Goal: Information Seeking & Learning: Learn about a topic

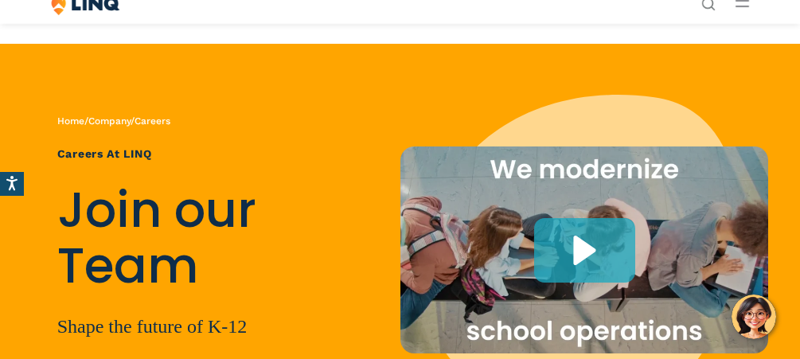
scroll to position [5029, 0]
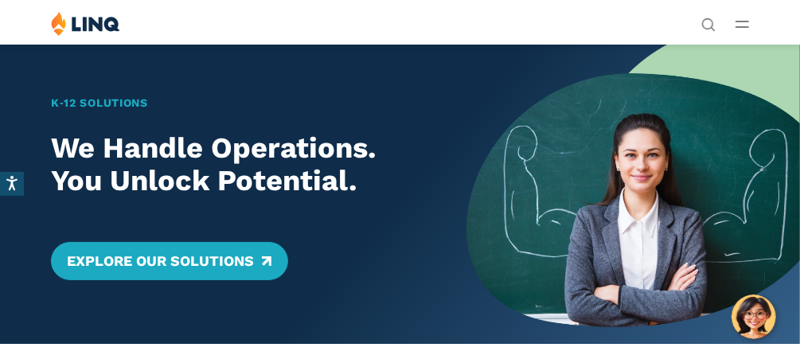
click at [756, 18] on div "Solutions Nutrition Overview NEW School Nutrition Suite School Nutrition State …" at bounding box center [400, 26] width 800 height 30
click at [752, 21] on div "Solutions Nutrition Overview NEW School Nutrition Suite School Nutrition State …" at bounding box center [400, 26] width 800 height 30
click at [746, 24] on icon "Open Main Menu" at bounding box center [742, 24] width 14 height 7
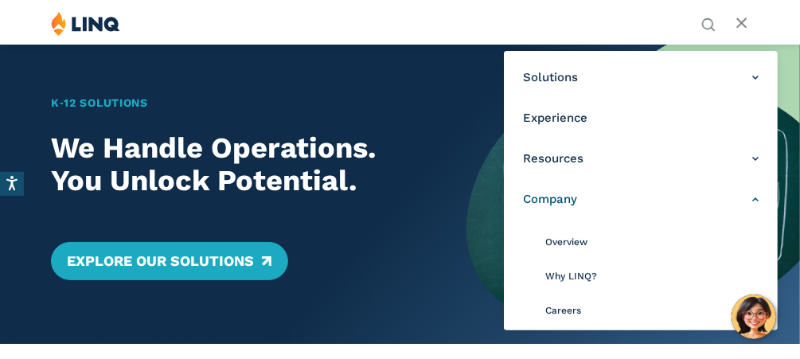
click at [567, 206] on span "Company" at bounding box center [550, 199] width 54 height 17
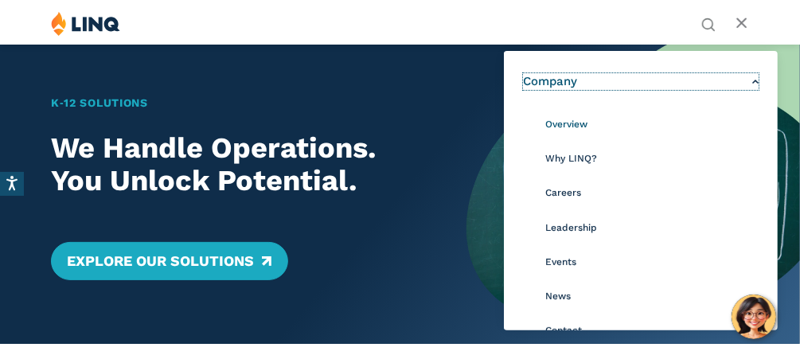
scroll to position [119, 0]
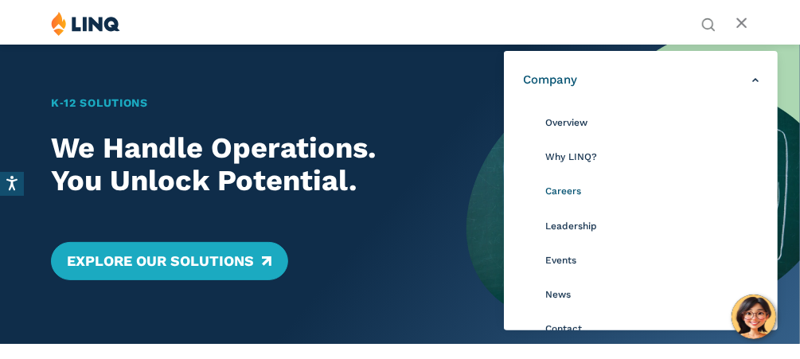
click at [567, 196] on span "Careers" at bounding box center [563, 190] width 36 height 11
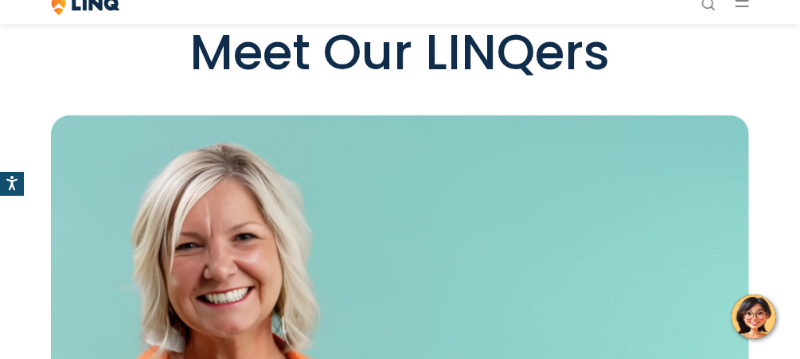
scroll to position [3371, 0]
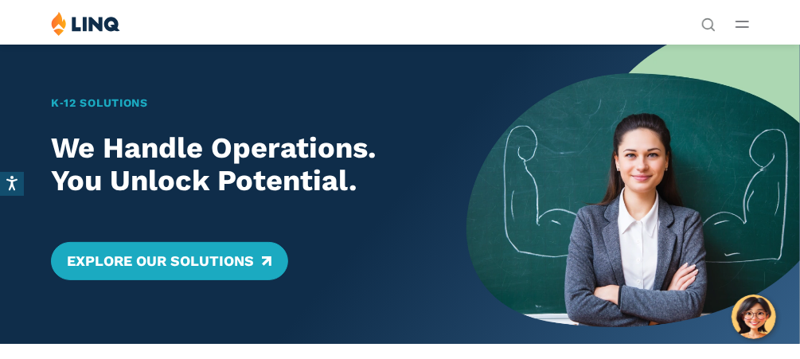
click at [103, 20] on img at bounding box center [85, 23] width 69 height 25
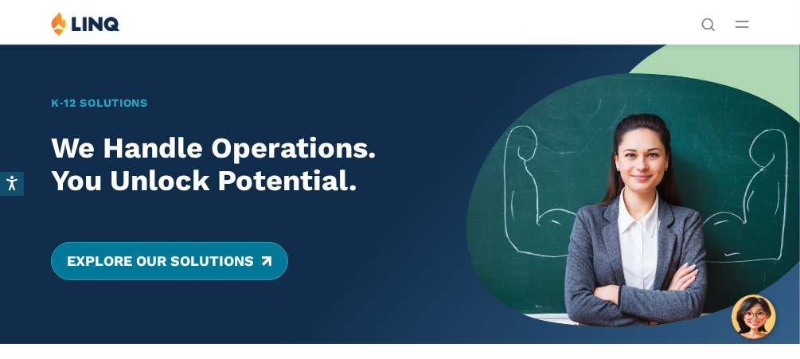
click at [156, 256] on link "Explore Our Solutions" at bounding box center [169, 261] width 236 height 38
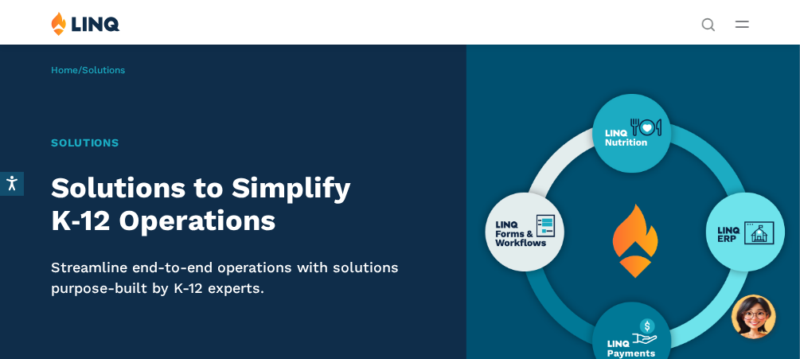
click at [749, 25] on div "Solutions Nutrition Overview NEW School Nutrition Suite School Nutrition State …" at bounding box center [400, 26] width 800 height 30
click at [739, 21] on line "Open Main Menu" at bounding box center [742, 21] width 12 height 0
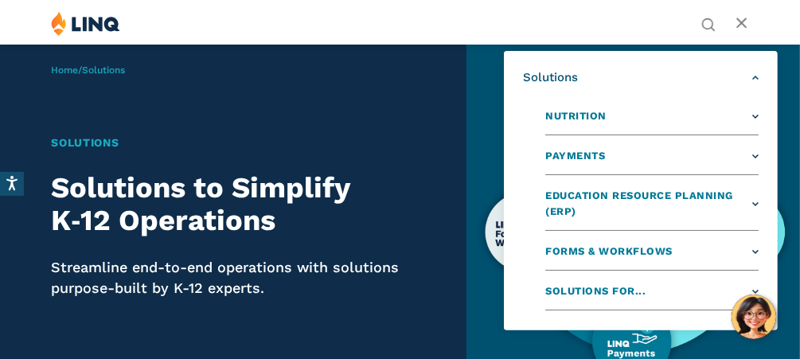
click at [541, 79] on span "Solutions" at bounding box center [550, 77] width 55 height 17
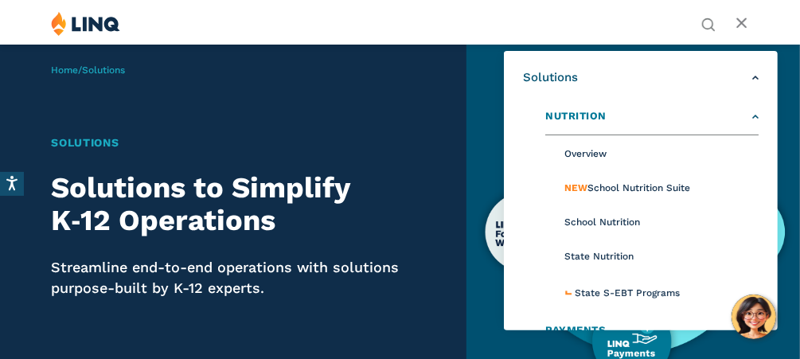
click at [561, 123] on span "Nutrition" at bounding box center [575, 116] width 61 height 17
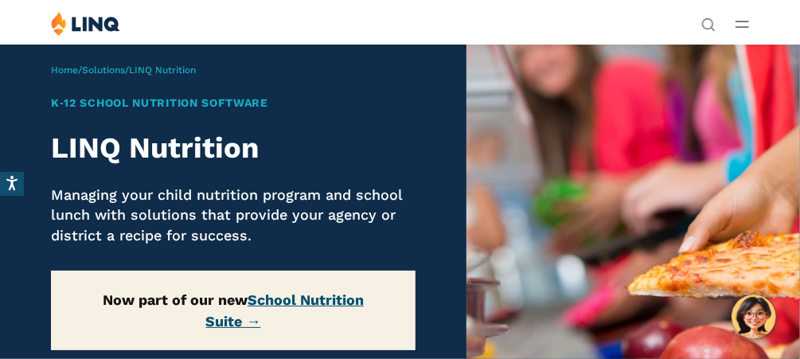
click at [309, 301] on link "School Nutrition Suite →" at bounding box center [285, 310] width 158 height 38
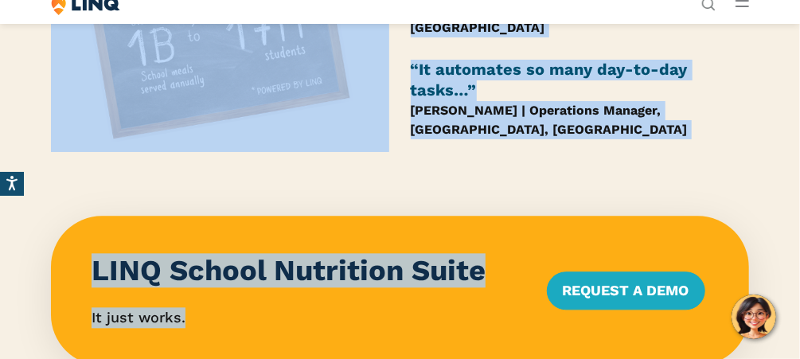
scroll to position [1378, 0]
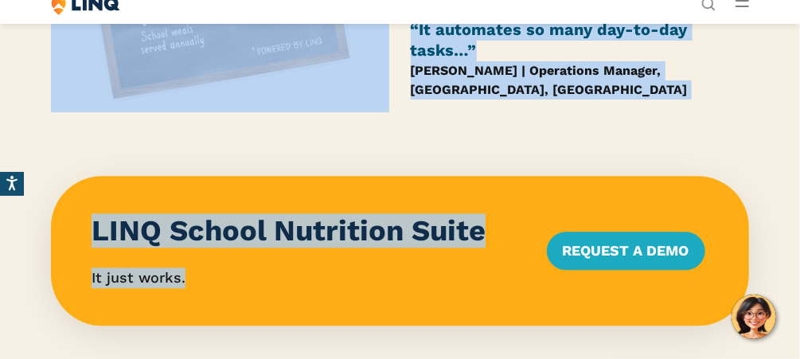
drag, startPoint x: 43, startPoint y: 96, endPoint x: 492, endPoint y: 286, distance: 487.4
copy div "LINQ School Nutrition Suite From Recipes to Reports Introducing the LINQ School…"
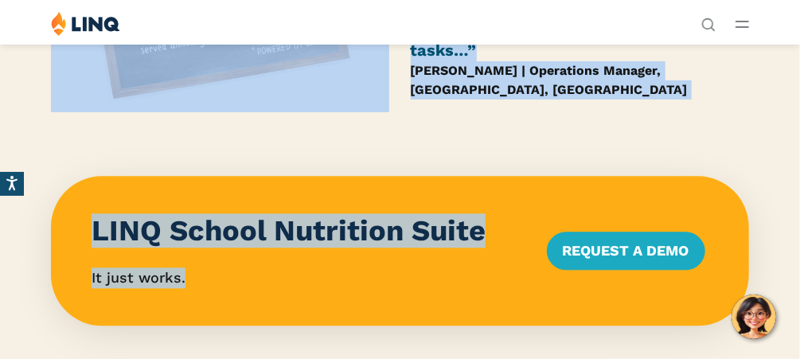
scroll to position [1194, 0]
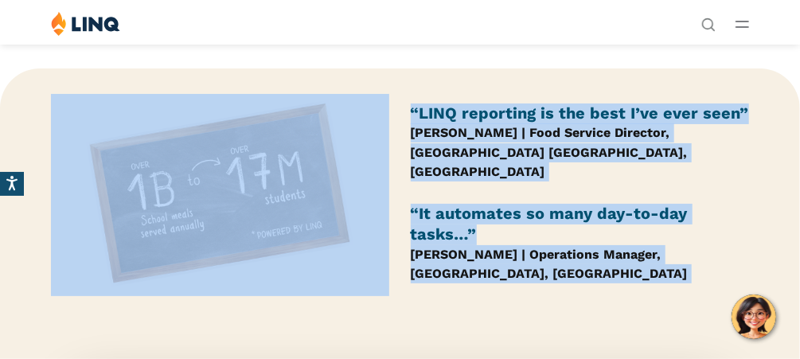
click at [492, 286] on div "“LINQ reporting is the best I’ve ever seen” Penny Kelly | Food Service Director…" at bounding box center [400, 204] width 800 height 221
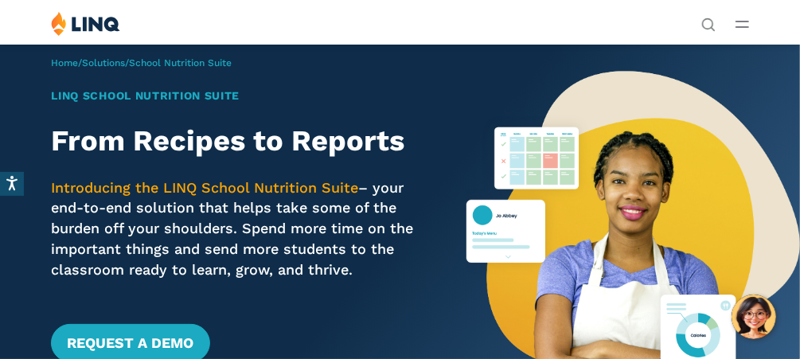
scroll to position [0, 0]
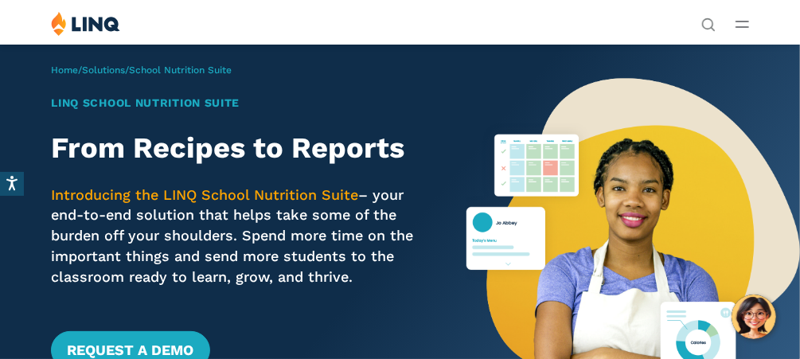
click at [747, 23] on icon "Open Main Menu" at bounding box center [742, 24] width 14 height 7
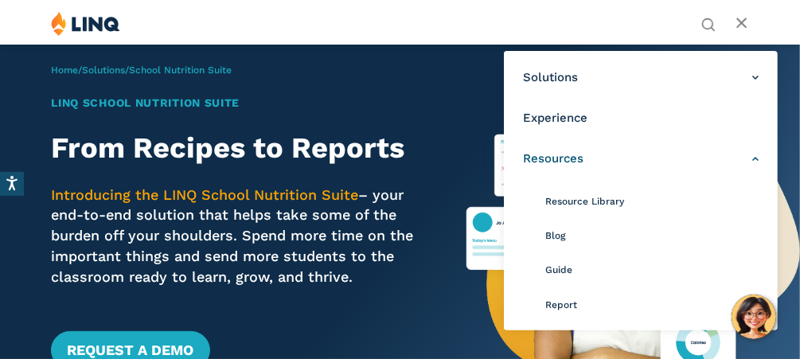
click at [567, 155] on span "Resources" at bounding box center [553, 158] width 60 height 17
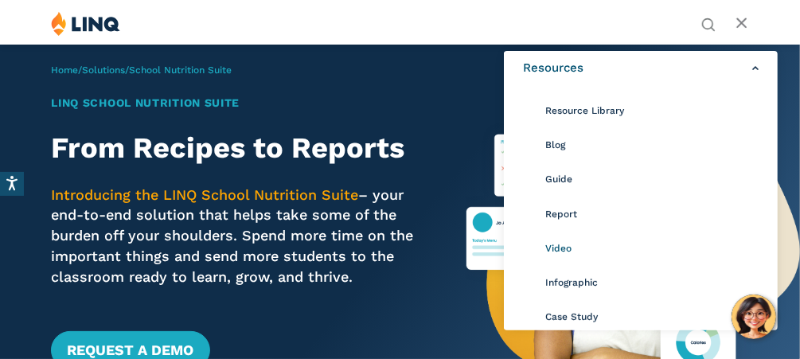
click at [559, 243] on span "Video" at bounding box center [558, 248] width 26 height 11
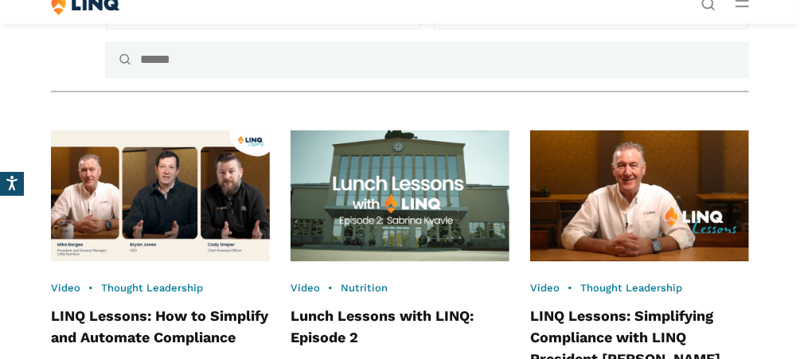
scroll to position [1155, 0]
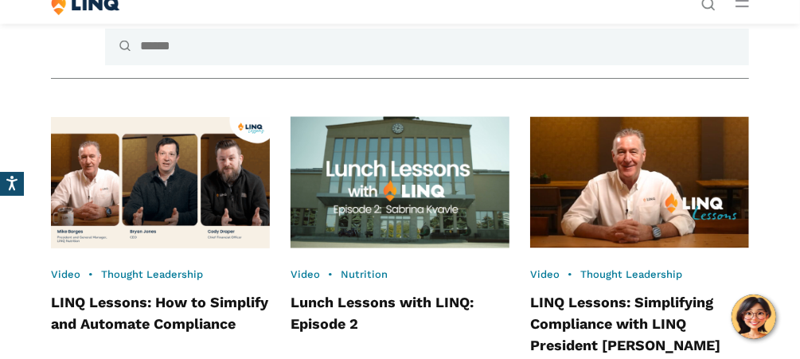
click at [360, 231] on img at bounding box center [399, 183] width 240 height 145
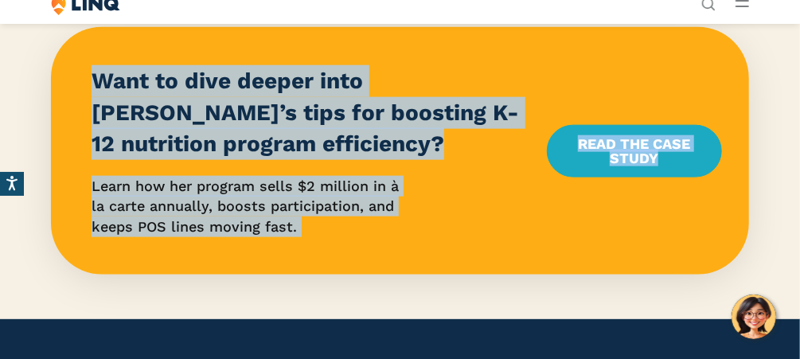
scroll to position [772, 0]
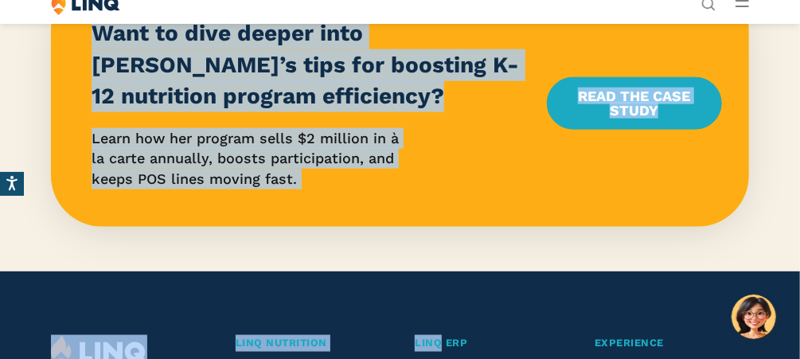
drag, startPoint x: 53, startPoint y: 108, endPoint x: 442, endPoint y: 286, distance: 426.9
click at [442, 286] on div "Skip to content Skip to search Search Search for: Solutions Nutrition Overview …" at bounding box center [400, 130] width 800 height 1804
copy div "Lorem Ipsum Dolorsi amet CONS: Adipisc 4 Elit sed doe Tempori’u laboree D-43 ma…"
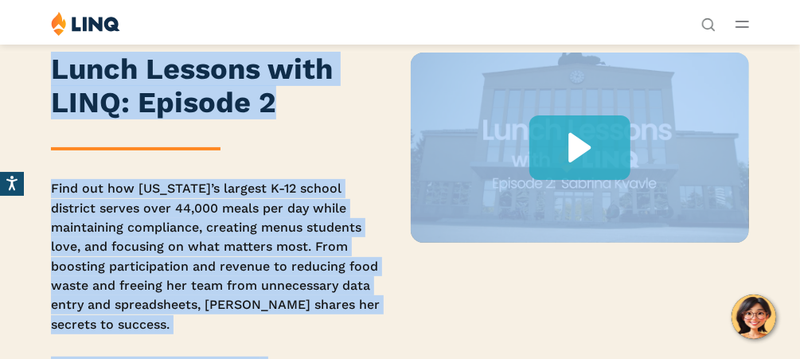
scroll to position [0, 0]
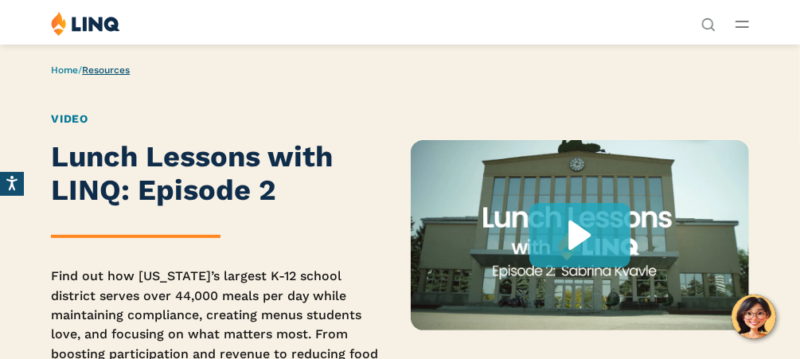
click at [130, 67] on link "Resources" at bounding box center [106, 69] width 48 height 11
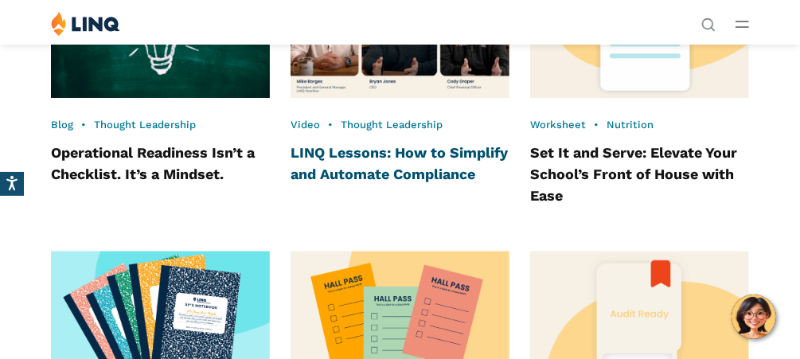
scroll to position [1299, 0]
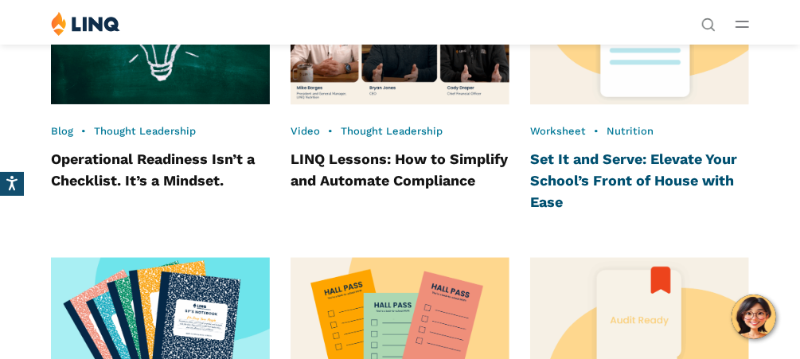
click at [583, 176] on link "Set It and Serve: Elevate Your School’s Front of House with Ease" at bounding box center [633, 180] width 207 height 60
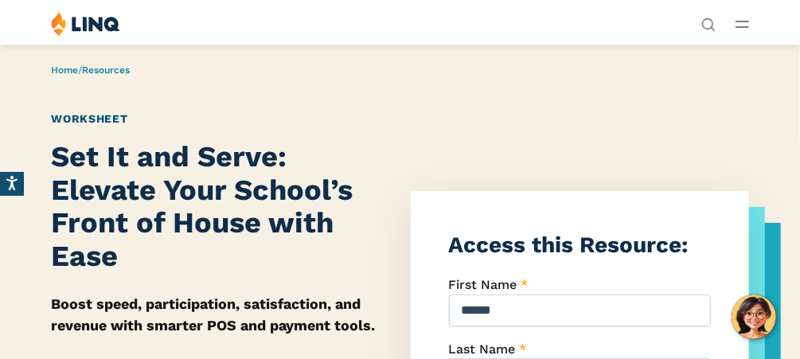
click at [76, 123] on link "Worksheet" at bounding box center [89, 118] width 76 height 13
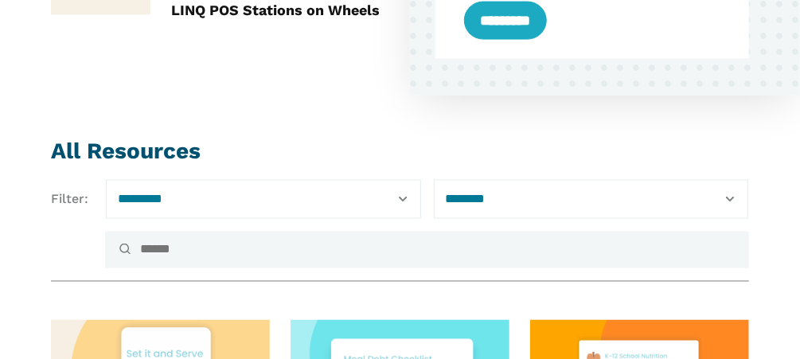
scroll to position [952, 0]
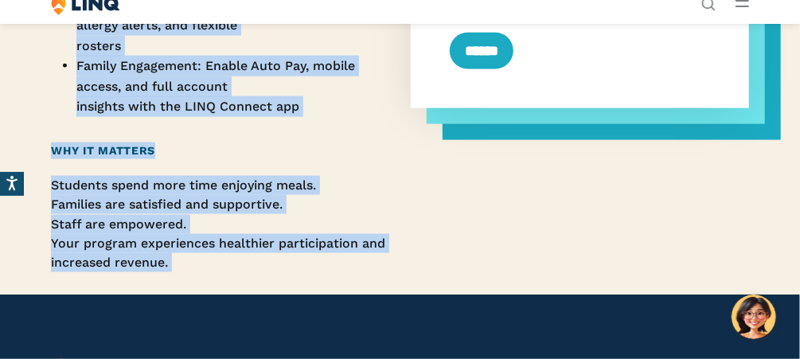
scroll to position [854, 0]
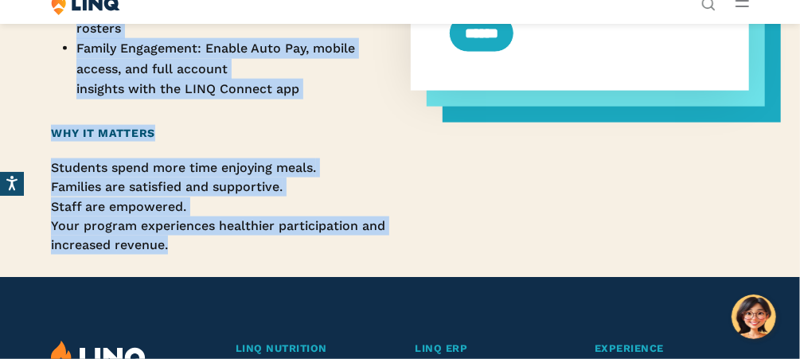
drag, startPoint x: 64, startPoint y: 158, endPoint x: 271, endPoint y: 255, distance: 228.1
copy div "Set It and Serve: Elevate Your School’s Front of House with Ease Boost speed, p…"
click at [339, 136] on h2 "Why It Matters" at bounding box center [220, 133] width 338 height 17
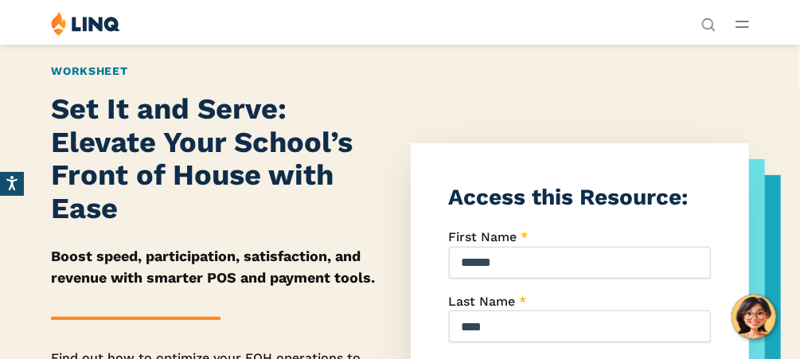
scroll to position [0, 0]
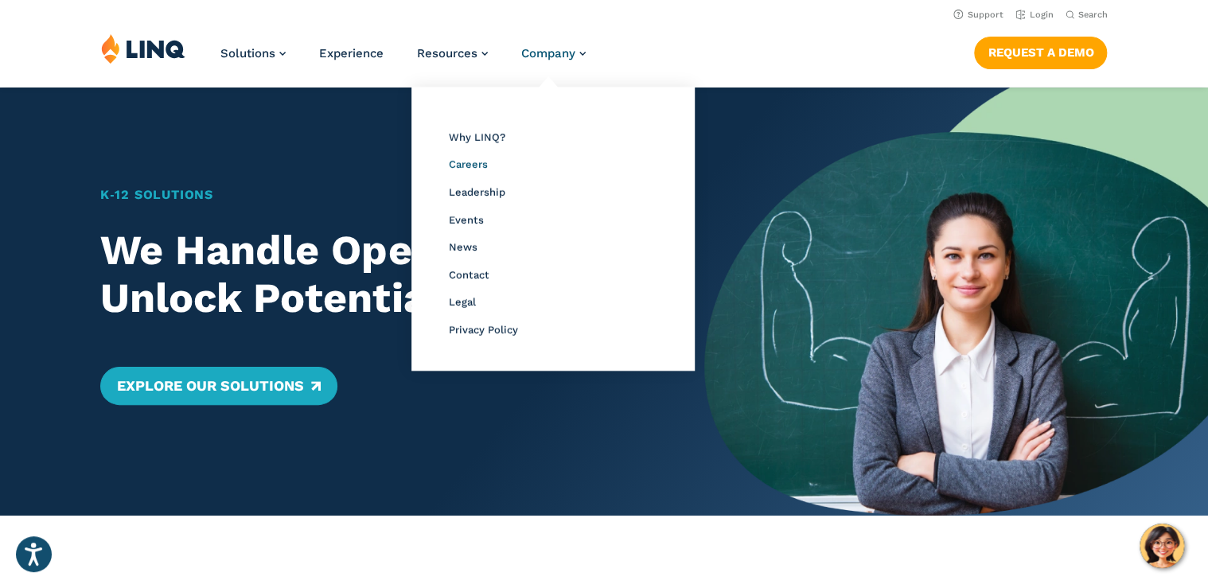
click at [472, 162] on span "Careers" at bounding box center [468, 164] width 39 height 12
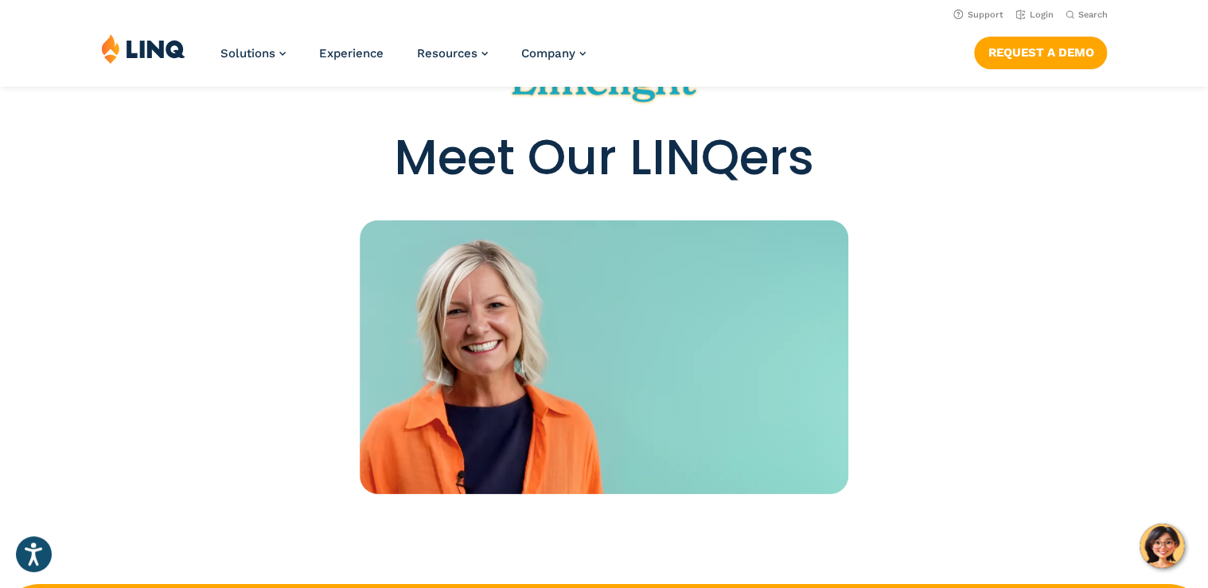
scroll to position [2228, 0]
